Goal: Task Accomplishment & Management: Manage account settings

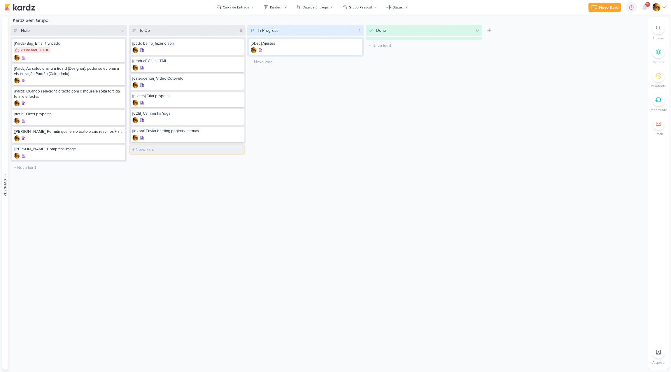
click at [135, 145] on input "text" at bounding box center [187, 149] width 114 height 8
type input "[gradual] Ver conteúdo"
click at [295, 129] on div "In Progress 1 Mover Para Esquerda Mover Para Direita [GEOGRAPHIC_DATA] [obec] […" at bounding box center [305, 99] width 117 height 148
click at [160, 169] on input "text" at bounding box center [187, 167] width 114 height 8
type input "[layout] Internas LEXORA"
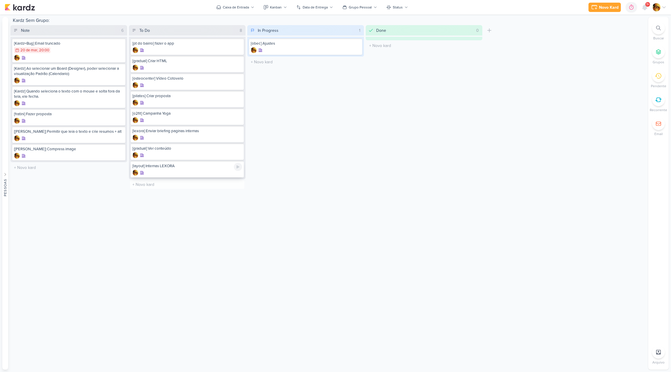
click at [165, 171] on div at bounding box center [187, 173] width 110 height 6
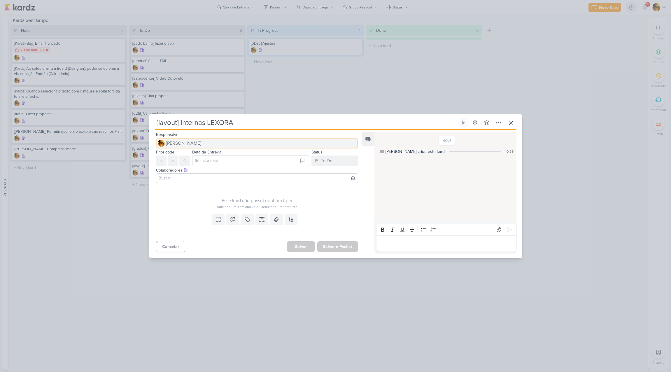
click at [187, 141] on span "[PERSON_NAME]" at bounding box center [183, 143] width 35 height 7
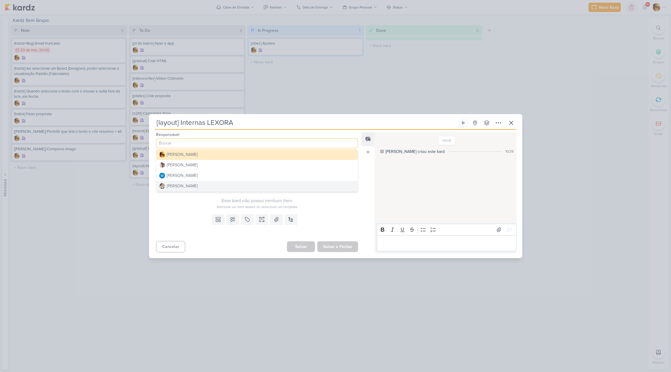
click at [181, 187] on div "[PERSON_NAME]" at bounding box center [182, 186] width 31 height 6
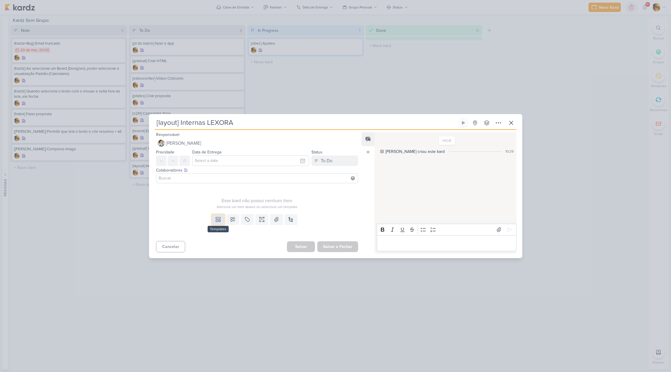
click at [217, 223] on button at bounding box center [218, 219] width 13 height 10
click at [221, 207] on div "Design" at bounding box center [237, 206] width 45 height 6
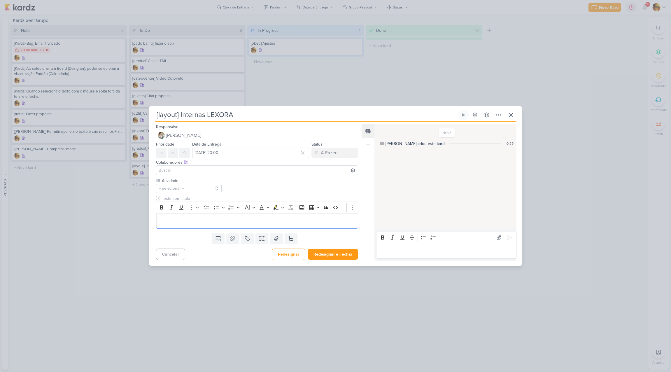
click at [221, 159] on div "Responsável [PERSON_NAME] [PERSON_NAME] [PERSON_NAME] [PERSON_NAME] [PERSON_NAM…" at bounding box center [255, 192] width 212 height 138
click at [241, 156] on input "[DATE] 20:00" at bounding box center [250, 153] width 117 height 10
click at [291, 189] on div "10" at bounding box center [291, 192] width 9 height 8
click at [291, 184] on div "3" at bounding box center [291, 184] width 9 height 8
type input "[DATE] 20:00"
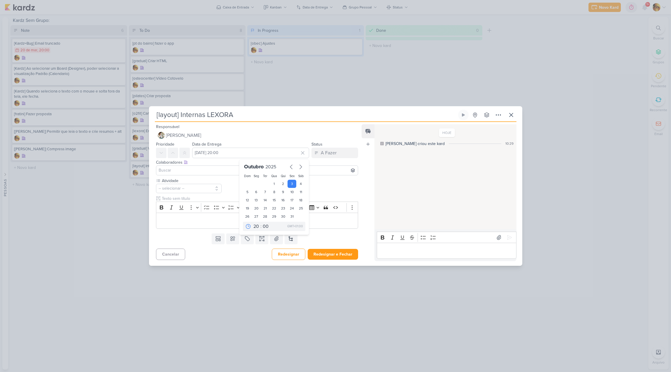
drag, startPoint x: 328, startPoint y: 190, endPoint x: 324, endPoint y: 188, distance: 4.7
click at [328, 190] on div "Atividade -- selecionar --" at bounding box center [257, 203] width 202 height 51
click at [189, 190] on button "-- selecionar --" at bounding box center [189, 188] width 66 height 9
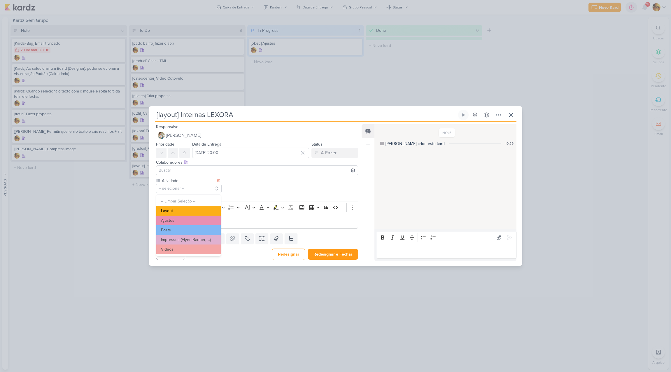
click at [180, 209] on button "Layout" at bounding box center [188, 211] width 64 height 10
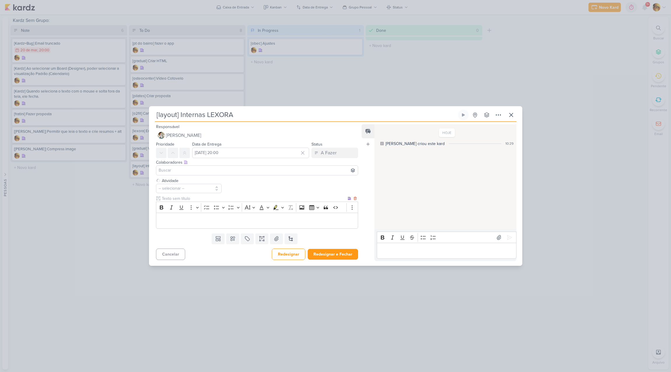
click at [189, 219] on p "Editor editing area: main" at bounding box center [257, 220] width 196 height 7
drag, startPoint x: 230, startPoint y: 221, endPoint x: 292, endPoint y: 223, distance: 61.8
click at [292, 223] on p "Mestre, elas aprovaram a versão 3, sem os campos no form" at bounding box center [257, 220] width 196 height 7
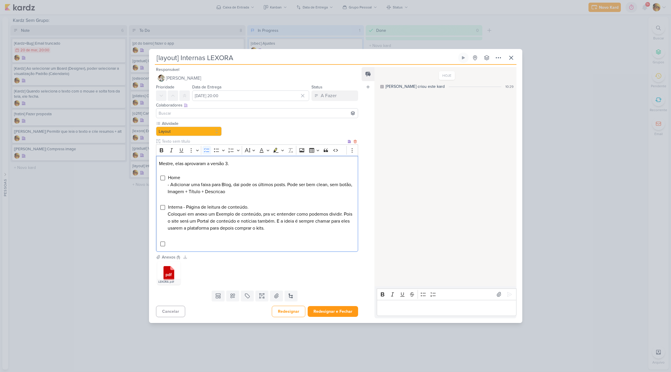
click at [276, 227] on li "Interna - Página de leitura de conteúdo. Coloquei em anexo um Exemplo de conteú…" at bounding box center [261, 218] width 187 height 28
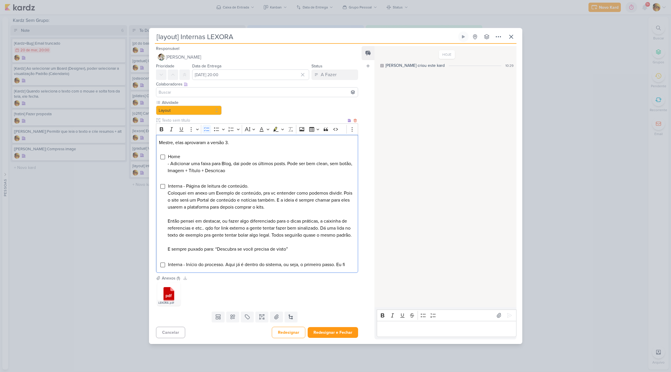
drag, startPoint x: 224, startPoint y: 269, endPoint x: 228, endPoint y: 280, distance: 12.1
click at [224, 267] on span "Interna - Início do processo. Aqui já é dentro do sistema, ou seja, o primeiro …" at bounding box center [256, 265] width 177 height 6
click at [227, 267] on span "Interna - Início do processo. Aqui já é dentro do sistema, ou seja, o primeiro …" at bounding box center [256, 265] width 177 height 6
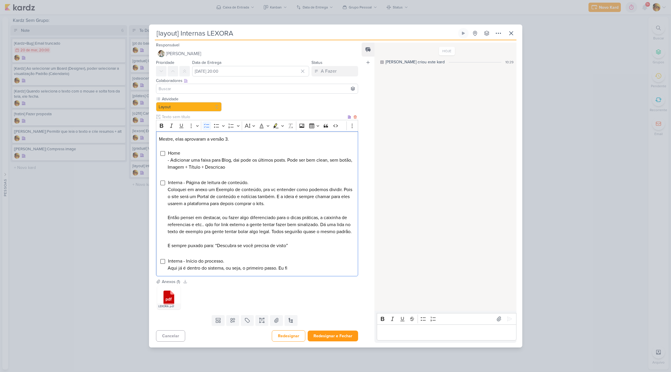
click at [304, 271] on li "Interna - Início do processo. Aqui já é dentro do sistema, ou seja, o primeiro …" at bounding box center [261, 264] width 187 height 14
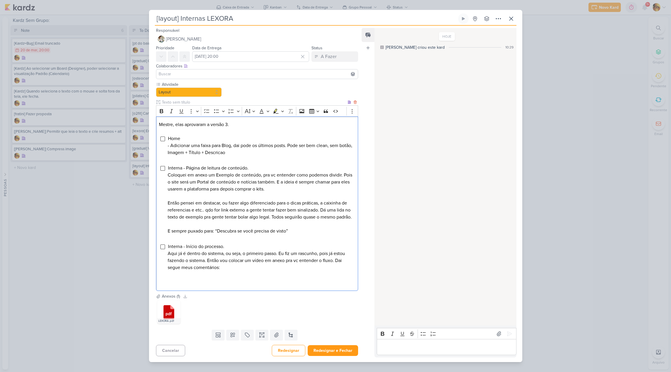
click at [218, 270] on span "Interna - Início do processo. Aqui já é dentro do sistema, ou seja, o primeiro …" at bounding box center [256, 256] width 177 height 27
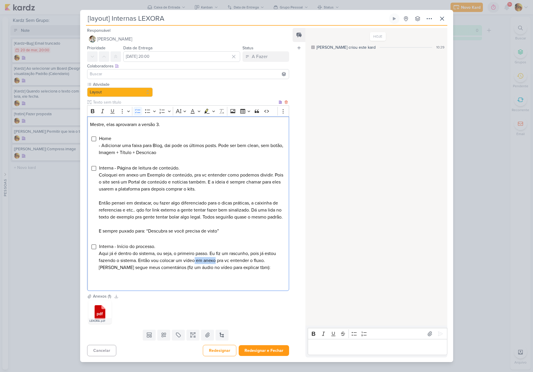
drag, startPoint x: 195, startPoint y: 264, endPoint x: 215, endPoint y: 263, distance: 20.2
click at [216, 263] on span "Interna - Início do processo. Aqui já é dentro do sistema, ou seja, o primeiro …" at bounding box center [187, 256] width 177 height 27
click at [196, 263] on span "Interna - Início do processo. Aqui já é dentro do sistema, ou seja, o primeiro …" at bounding box center [191, 256] width 184 height 27
click at [281, 271] on li "Interna - Início do processo. Aqui já é dentro do sistema, ou seja, o primeiro …" at bounding box center [192, 257] width 187 height 28
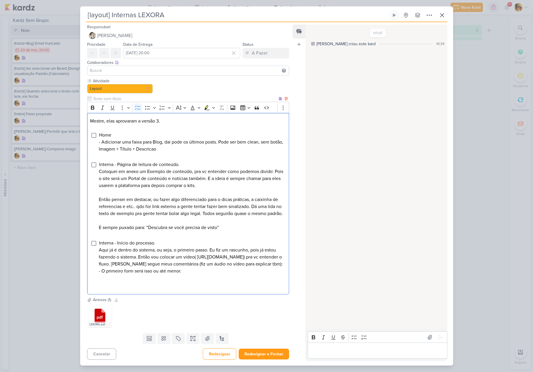
drag, startPoint x: 195, startPoint y: 263, endPoint x: 198, endPoint y: 269, distance: 6.6
click at [195, 263] on span "Interna - Início do processo. Aqui já é dentro do sistema, ou seja, o primeiro …" at bounding box center [191, 257] width 184 height 34
click at [185, 274] on li "Interna - Início do processo. Aqui já é dentro do sistema, ou seja, o primeiro …" at bounding box center [192, 256] width 187 height 35
click at [280, 271] on li "Interna - Início do processo. Aqui já é dentro do sistema, ou seja, o primeiro …" at bounding box center [192, 256] width 187 height 35
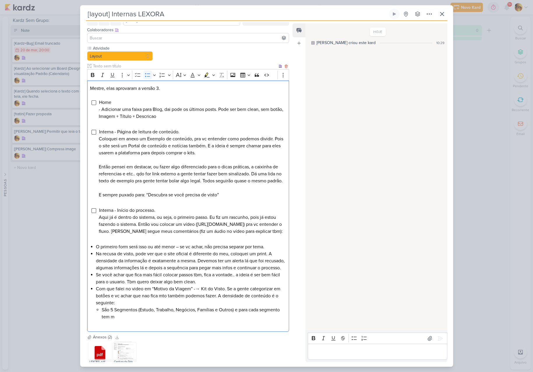
scroll to position [39, 0]
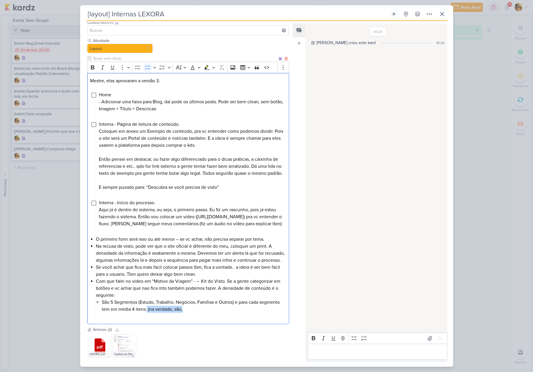
drag, startPoint x: 147, startPoint y: 324, endPoint x: 183, endPoint y: 324, distance: 35.6
click at [183, 313] on li "São 5 Segmentos (Estudo, Trabalho, Negócios, Famílias e Outros) e para cada seg…" at bounding box center [194, 306] width 184 height 14
drag, startPoint x: 187, startPoint y: 323, endPoint x: 150, endPoint y: 320, distance: 36.8
click at [150, 313] on li "São 5 Segmentos (Estudo, Trabalho, Negócios, Famílias e Outros) e para cada seg…" at bounding box center [194, 306] width 184 height 14
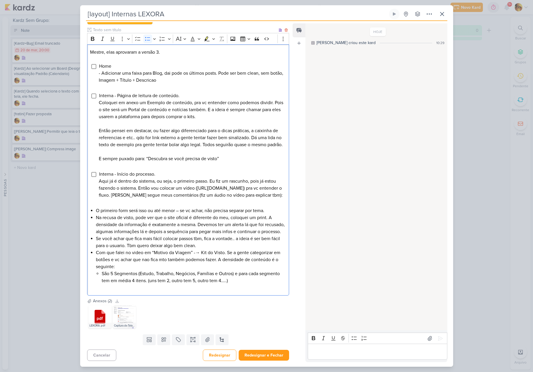
scroll to position [82, 0]
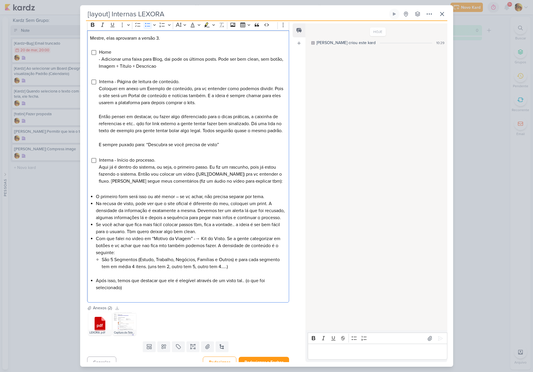
click at [118, 221] on li "Na recusa de visto, pode ver que o site oficial é diferente do meu, coloquei um…" at bounding box center [191, 210] width 190 height 21
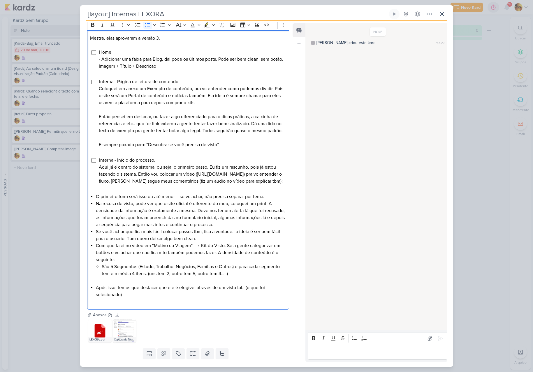
click at [126, 298] on li "Após isso, temos que destacar que ele é elegível através de um visto tal.. (o q…" at bounding box center [191, 291] width 190 height 14
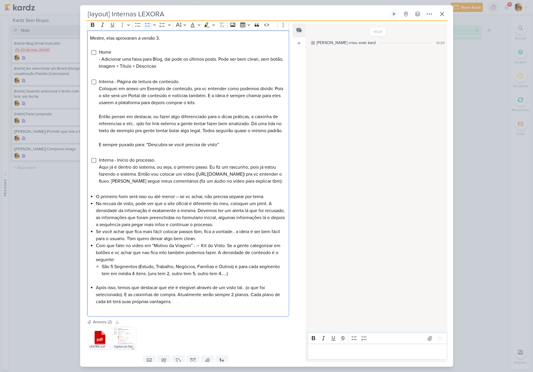
click at [249, 301] on li "Após isso, temos que destacar que ele é elegível através de um visto tal.. (o q…" at bounding box center [191, 294] width 190 height 21
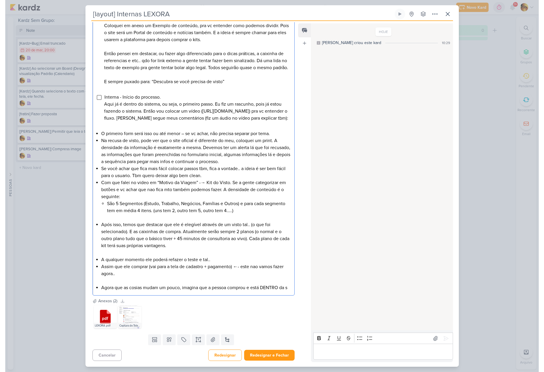
scroll to position [159, 0]
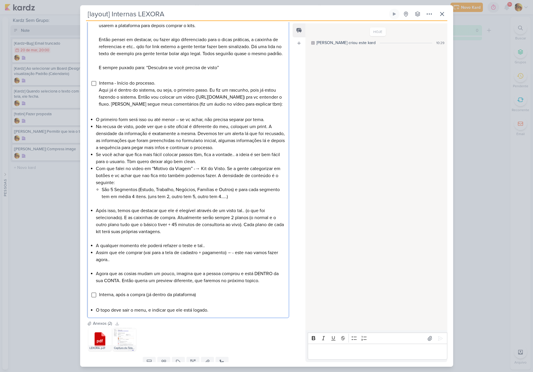
click at [145, 313] on li "O topo deve sair o menu, e indicar que ele está logado." at bounding box center [191, 309] width 190 height 7
drag, startPoint x: 118, startPoint y: 317, endPoint x: 227, endPoint y: 316, distance: 109.6
click at [227, 313] on li "O topo deve sair o menu, e indicar que ele está logado." at bounding box center [191, 309] width 190 height 7
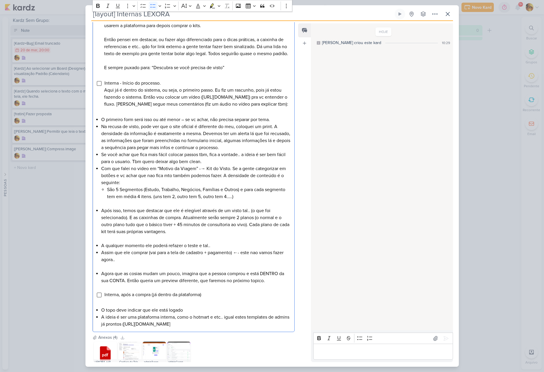
click at [140, 327] on li "A ideia é ser uma plataforma interna, como o hotmart e etc.. igual estes templa…" at bounding box center [196, 320] width 190 height 14
drag, startPoint x: 143, startPoint y: 331, endPoint x: 287, endPoint y: 330, distance: 143.5
click at [287, 327] on li "A ideia é ser uma plataforma interna, como o hotmart e etc.. igual estes templa…" at bounding box center [196, 320] width 190 height 14
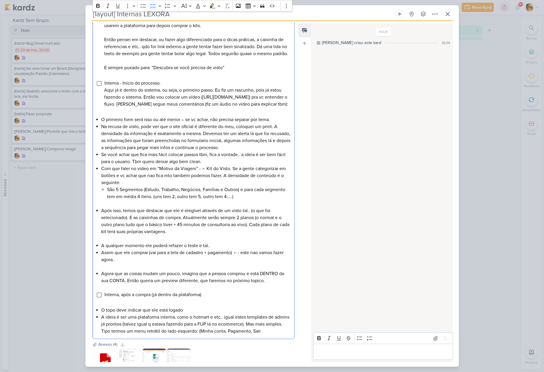
click at [246, 334] on li "A ideia é ser uma plataforma interna, como o hotmart e etc.. igual estes templa…" at bounding box center [196, 323] width 190 height 21
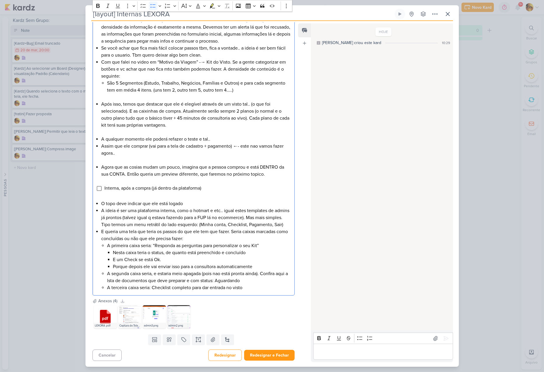
scroll to position [279, 0]
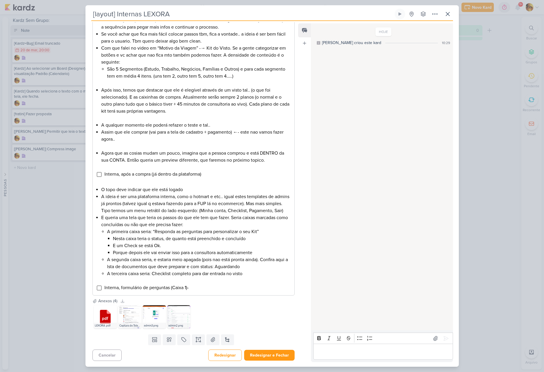
click at [204, 291] on li "Interna, formulário de perguntas (Caixa 1)-" at bounding box center [197, 287] width 187 height 7
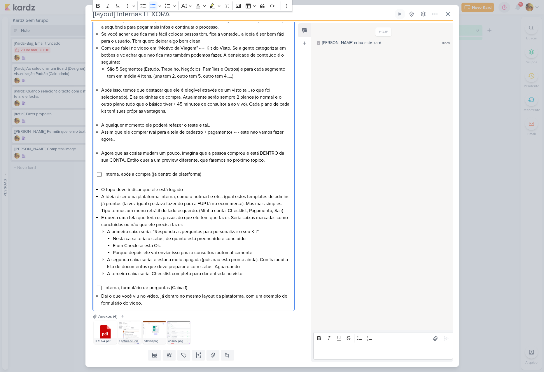
scroll to position [308, 0]
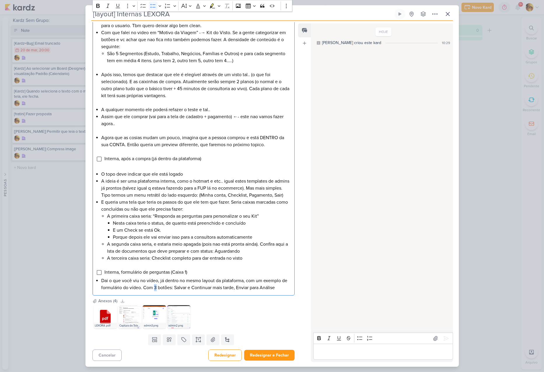
click at [155, 288] on li "Dai o que você viu no vídeo, já dentro no mesmo layout da plataforma, com um ex…" at bounding box center [196, 284] width 190 height 14
click at [234, 289] on li "Dai o que você viu no vídeo, já dentro no mesmo layout da plataforma, com um ex…" at bounding box center [196, 284] width 190 height 14
click at [282, 289] on li "Dai o que você viu no vídeo, já dentro no mesmo layout da plataforma, com um ex…" at bounding box center [196, 284] width 190 height 14
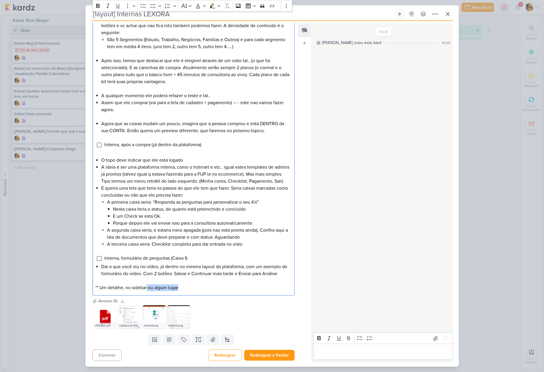
drag, startPoint x: 148, startPoint y: 301, endPoint x: 188, endPoint y: 302, distance: 40.5
click at [188, 291] on p "** Um detalhe, no sidebar ou algum lugar" at bounding box center [193, 287] width 196 height 7
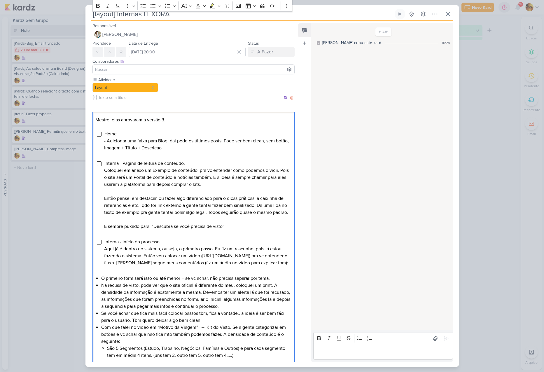
scroll to position [336, 0]
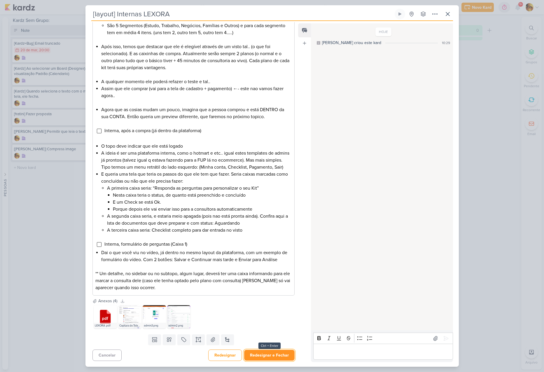
click at [280, 357] on button "Redesignar e Fechar" at bounding box center [269, 355] width 50 height 11
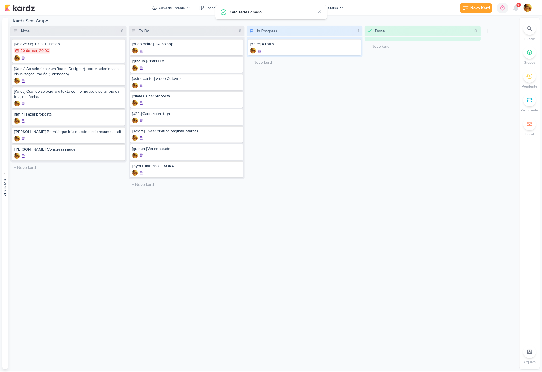
scroll to position [0, 0]
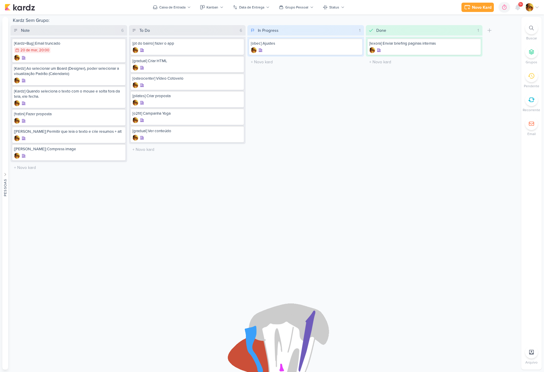
drag, startPoint x: 174, startPoint y: 133, endPoint x: 281, endPoint y: 116, distance: 107.8
